Goal: Transaction & Acquisition: Purchase product/service

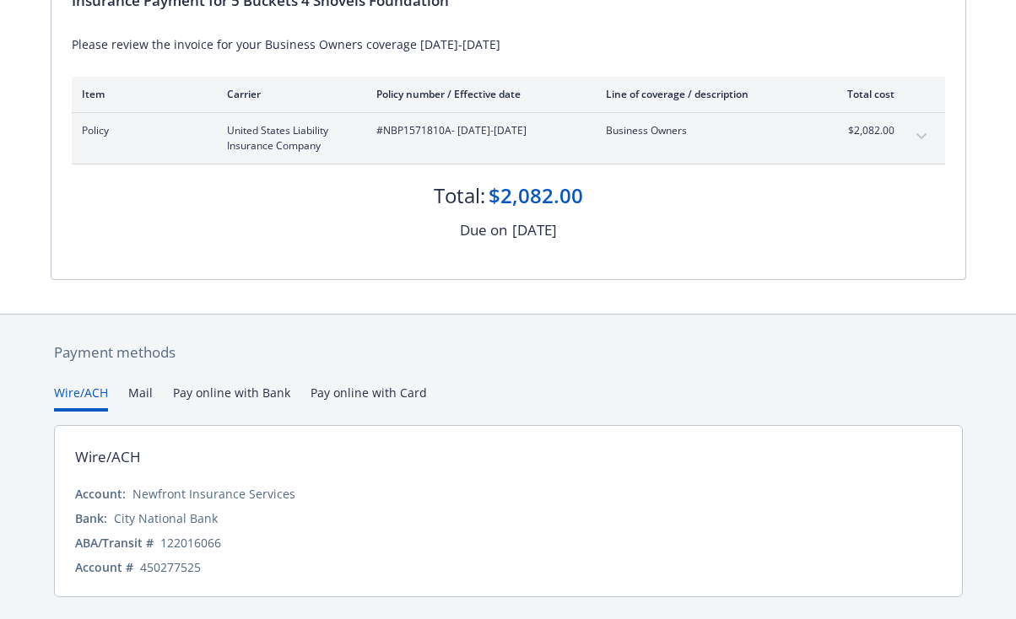
scroll to position [250, 0]
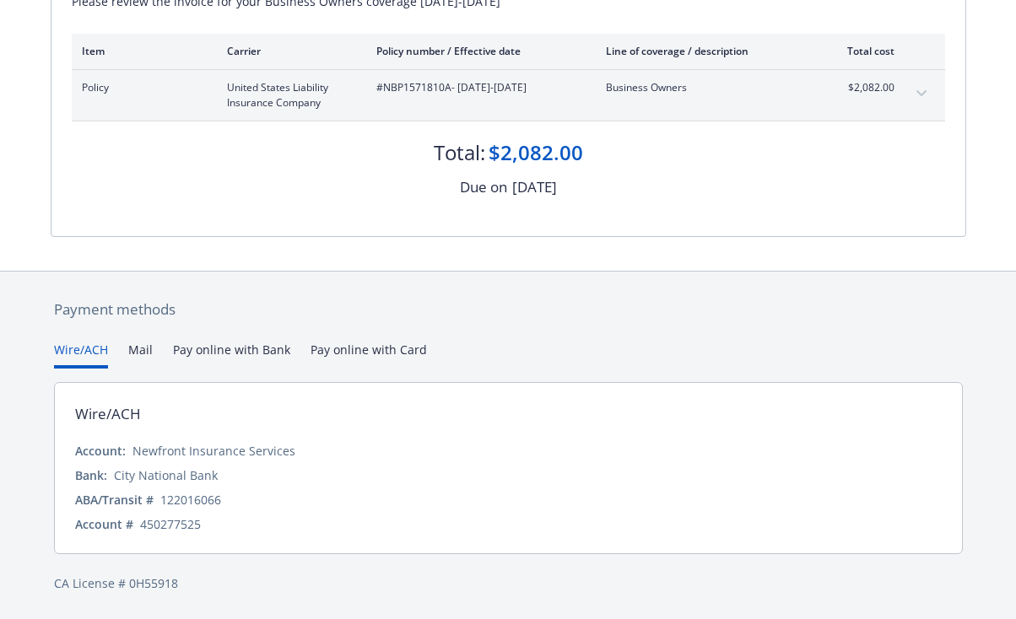
click at [138, 354] on button "Mail" at bounding box center [140, 355] width 24 height 28
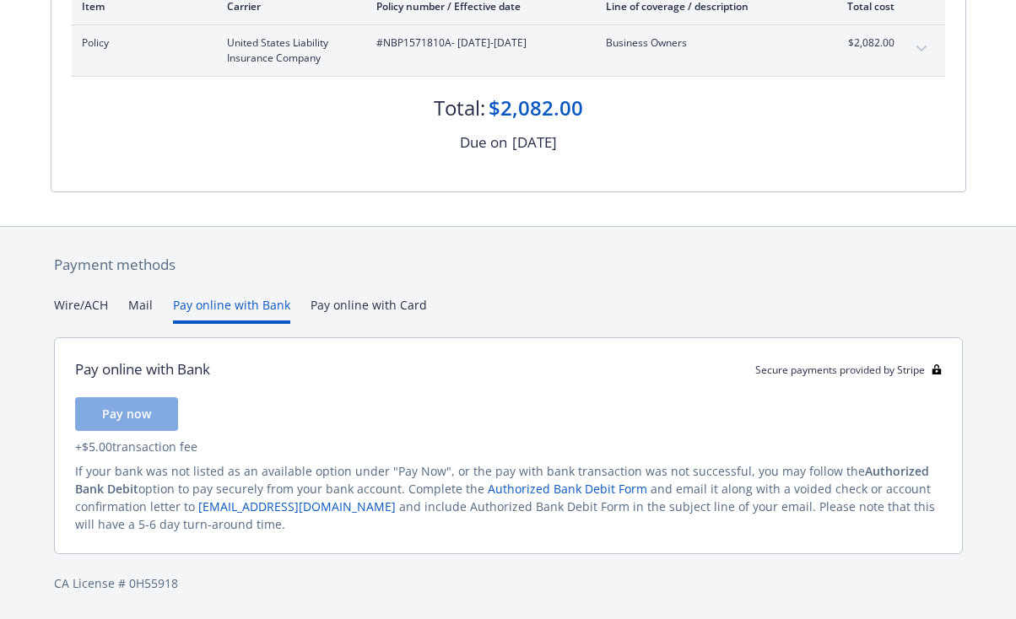
scroll to position [294, 0]
click at [225, 217] on div "Secure payments provided by Stripe Invoice ID: F46F1DBA Download Invoice Insura…" at bounding box center [508, 163] width 1016 height 914
click at [132, 418] on span "Pay now" at bounding box center [126, 414] width 49 height 16
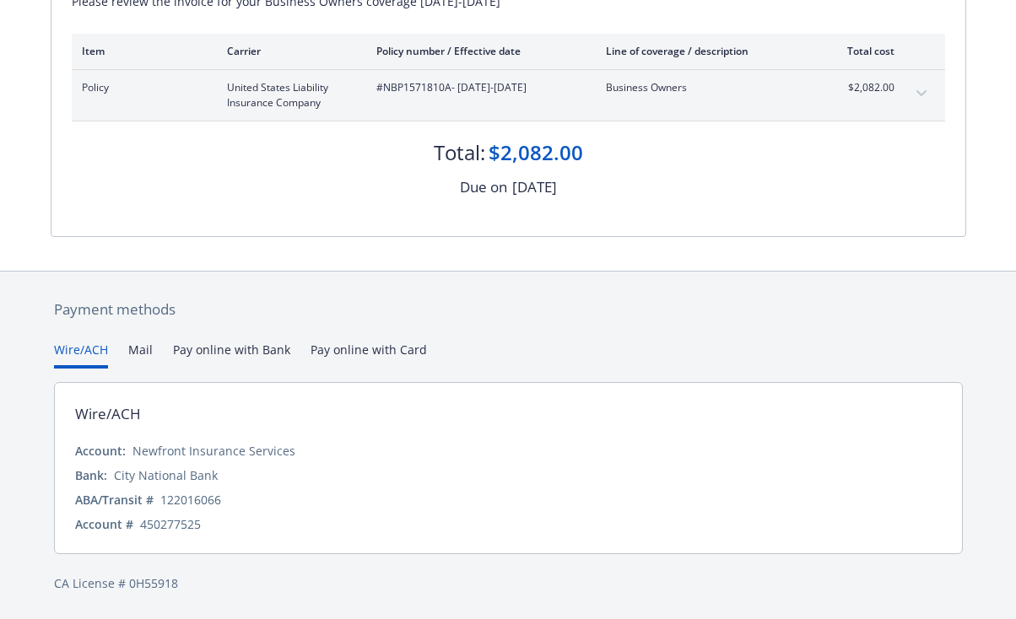
scroll to position [250, 0]
click at [90, 309] on div "Payment methods Wire/ACH Mail Pay online with Bank Pay online with Card Wire/AC…" at bounding box center [508, 446] width 915 height 348
click at [232, 348] on button "Pay online with Bank" at bounding box center [231, 355] width 117 height 28
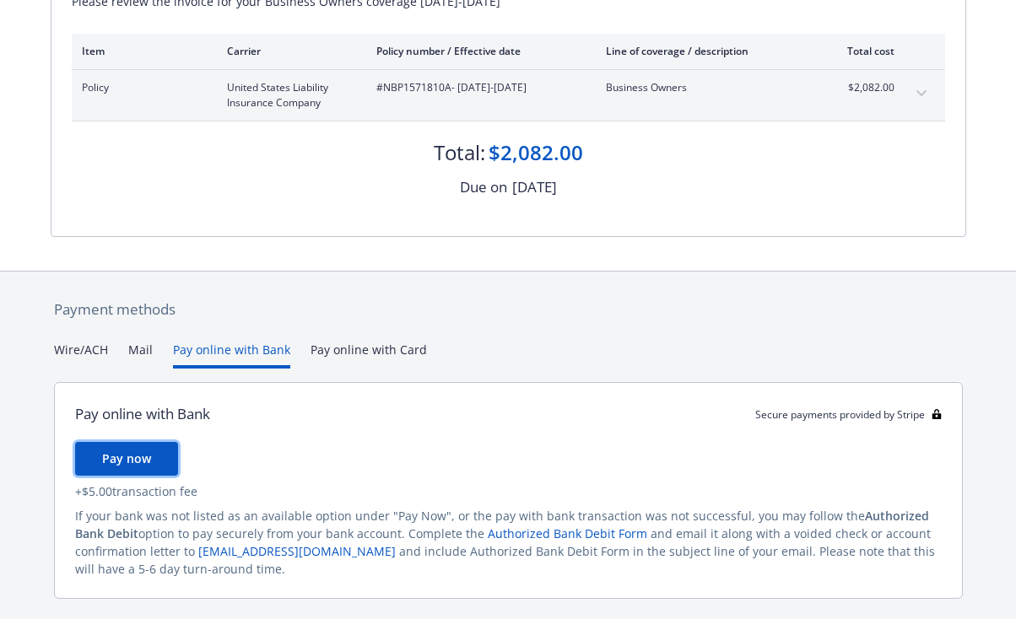
click at [148, 454] on span "Pay now" at bounding box center [126, 458] width 49 height 16
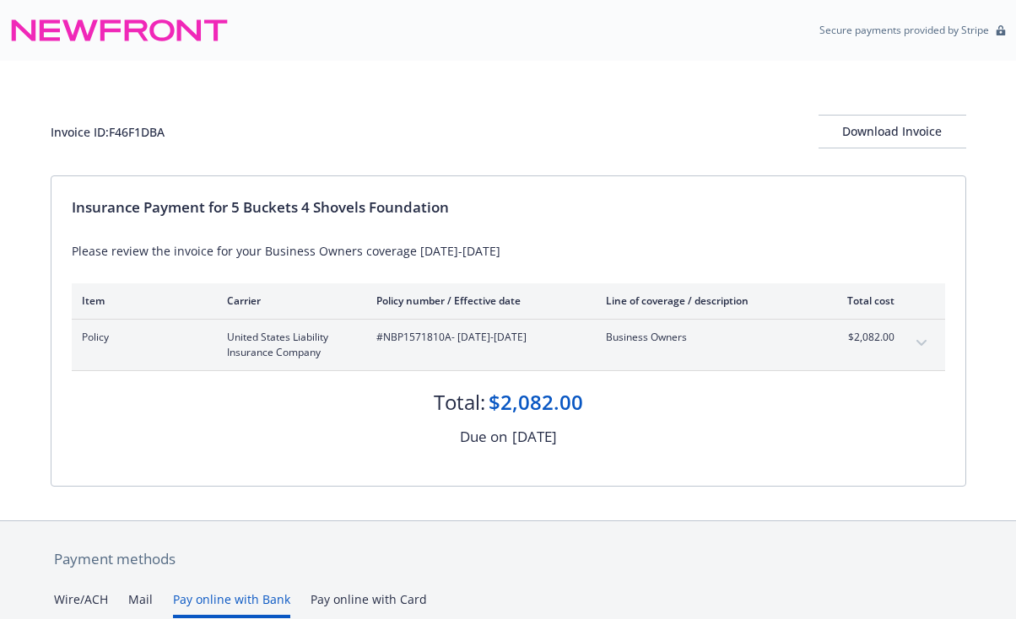
scroll to position [294, 0]
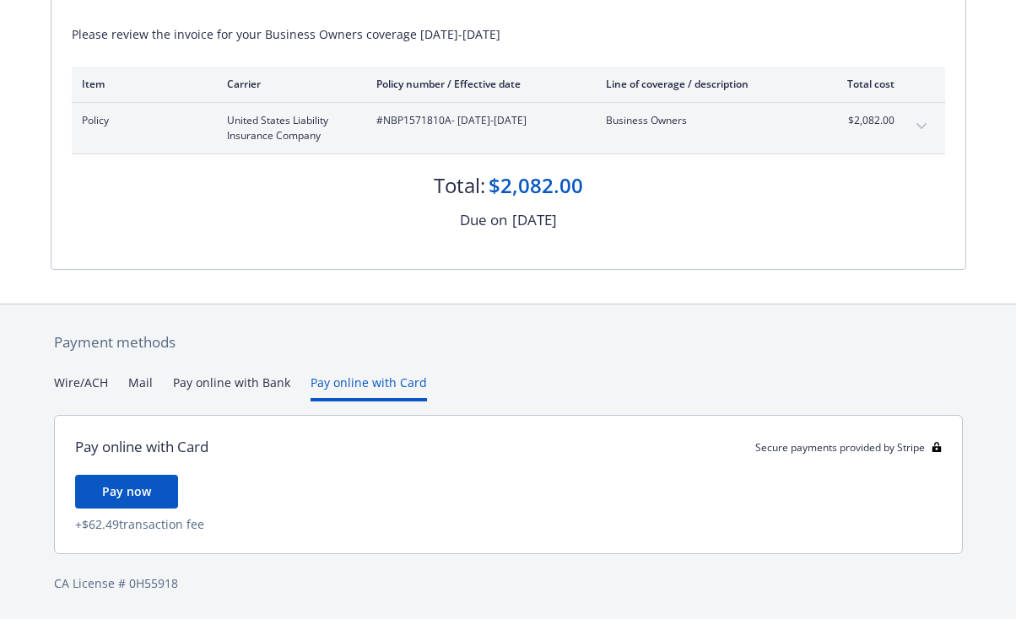
click at [364, 309] on div "Payment methods Wire/ACH Mail Pay online with Bank Pay online with Card Pay onl…" at bounding box center [508, 463] width 915 height 316
click at [230, 388] on button "Pay online with Bank" at bounding box center [231, 388] width 117 height 28
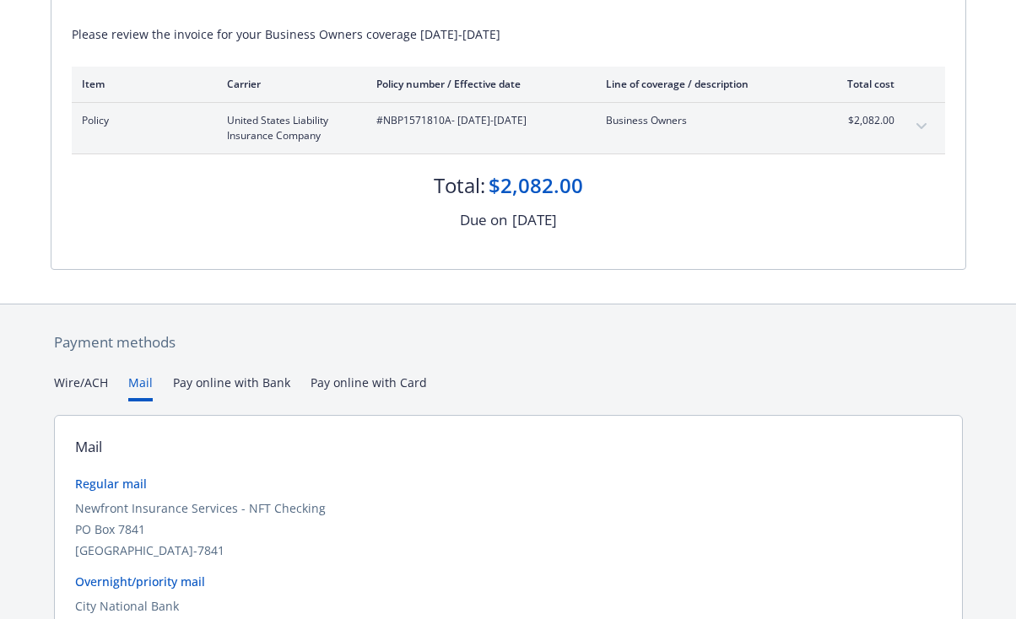
click at [131, 384] on button "Mail" at bounding box center [140, 388] width 24 height 28
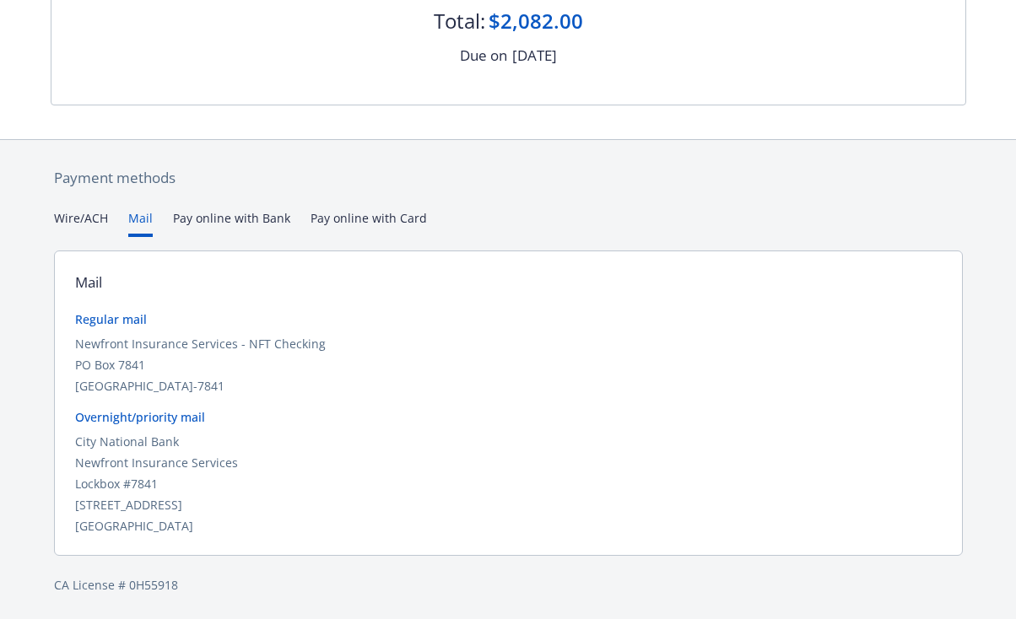
scroll to position [250, 0]
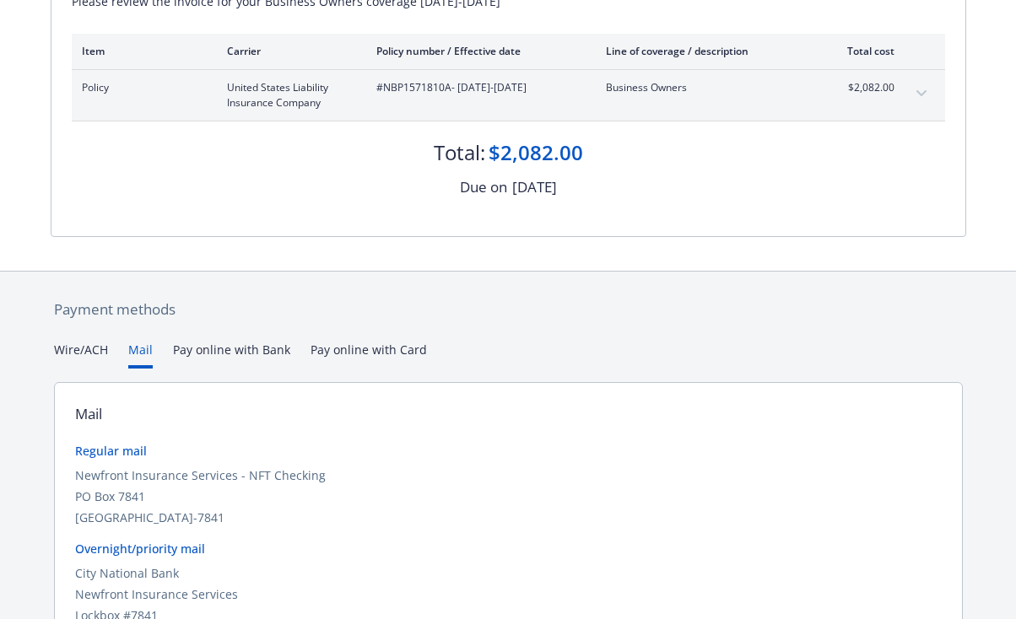
click at [81, 224] on div "Secure payments provided by Stripe Invoice ID: F46F1DBA Download Invoice Insura…" at bounding box center [508, 251] width 1016 height 1002
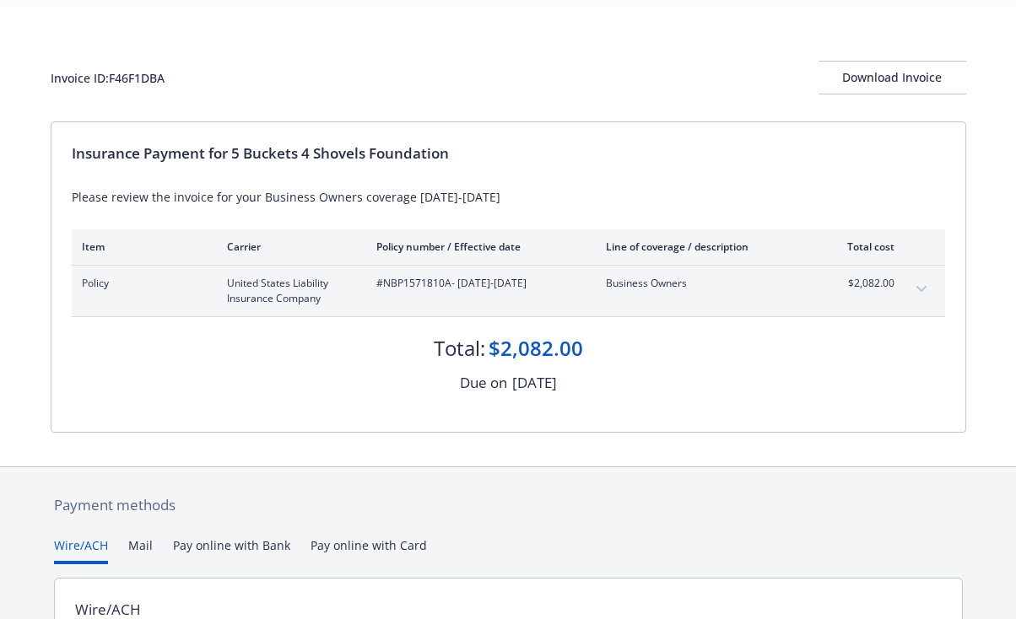
scroll to position [0, 0]
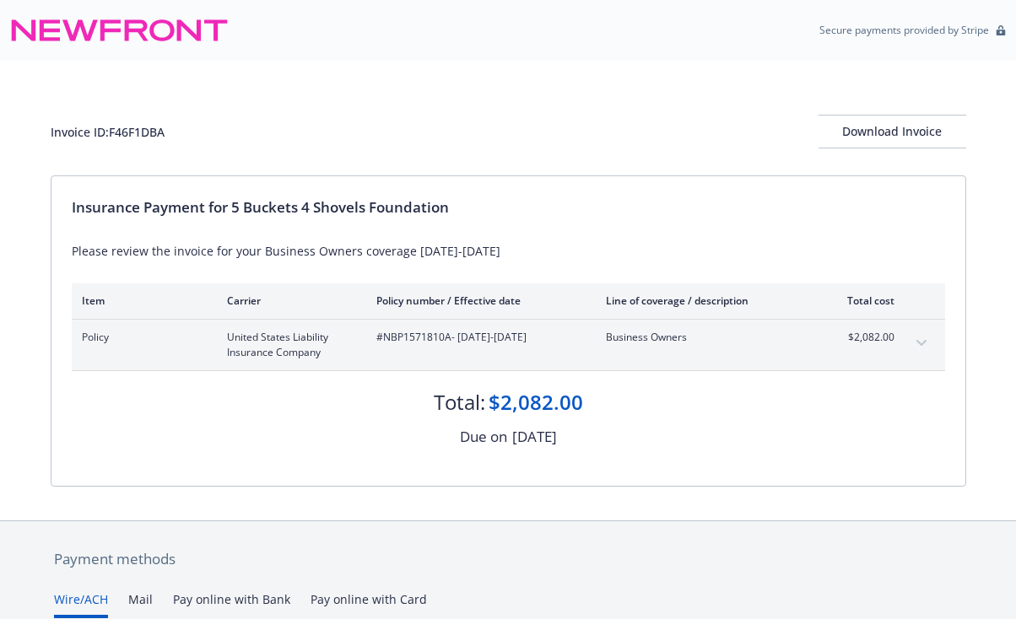
click at [118, 132] on div "Invoice ID: F46F1DBA" at bounding box center [108, 132] width 114 height 18
click at [188, 131] on div "Invoice ID: F46F1DBA Download Invoice" at bounding box center [508, 132] width 915 height 34
drag, startPoint x: 385, startPoint y: 342, endPoint x: 447, endPoint y: 340, distance: 62.5
click at [447, 340] on span "#NBP1571810A - 09/18/2025-09/18/2026" at bounding box center [477, 337] width 202 height 15
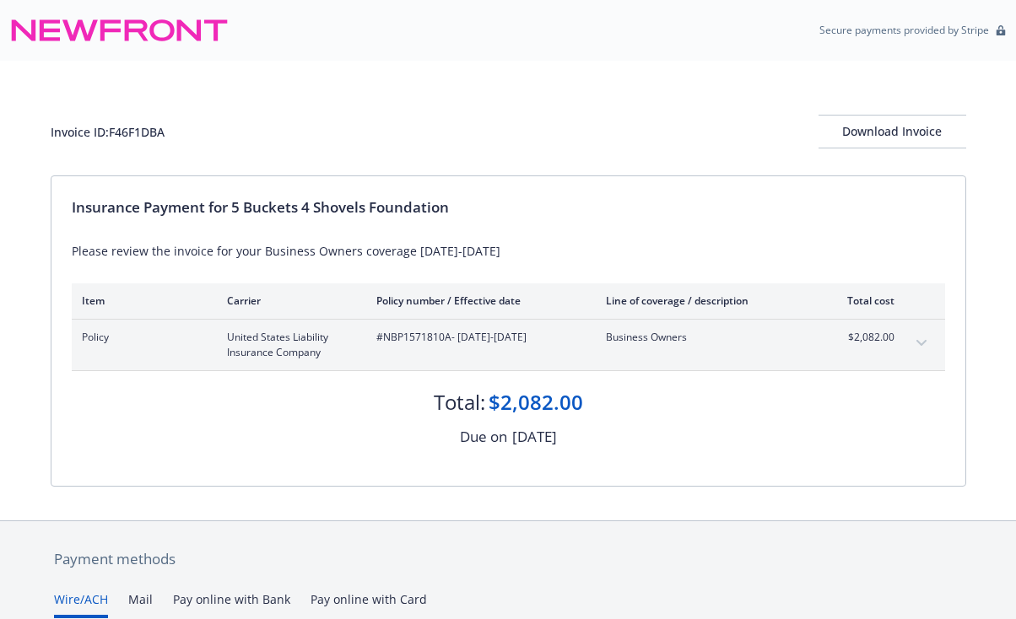
click at [391, 381] on div "Total: $2,082.00" at bounding box center [508, 394] width 873 height 46
click at [132, 130] on div "Invoice ID: F46F1DBA" at bounding box center [108, 132] width 114 height 18
copy div "F46F1DBA"
